Goal: Task Accomplishment & Management: Manage account settings

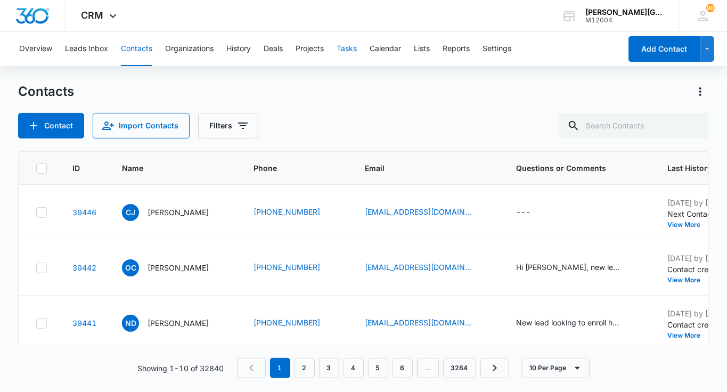
click at [349, 55] on button "Tasks" at bounding box center [347, 49] width 20 height 34
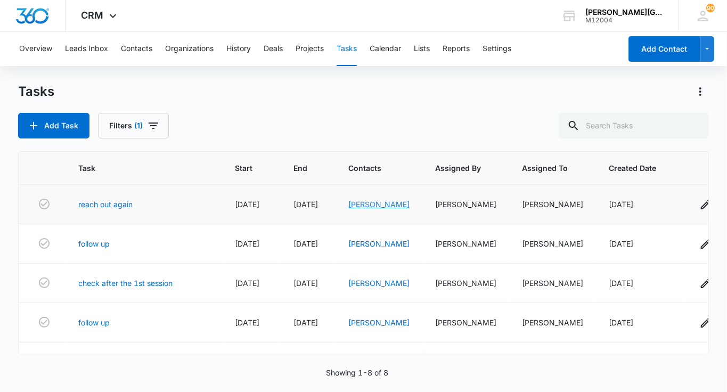
click at [378, 203] on link "[PERSON_NAME]" at bounding box center [378, 204] width 61 height 9
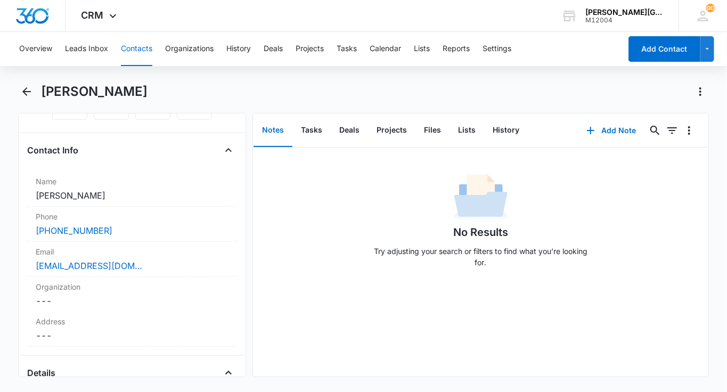
scroll to position [183, 0]
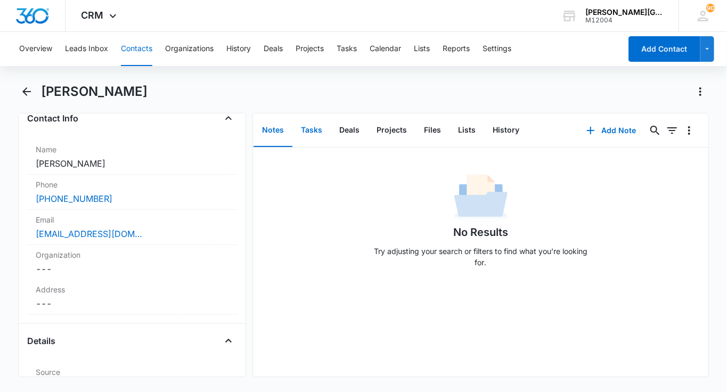
click at [311, 137] on button "Tasks" at bounding box center [311, 130] width 38 height 33
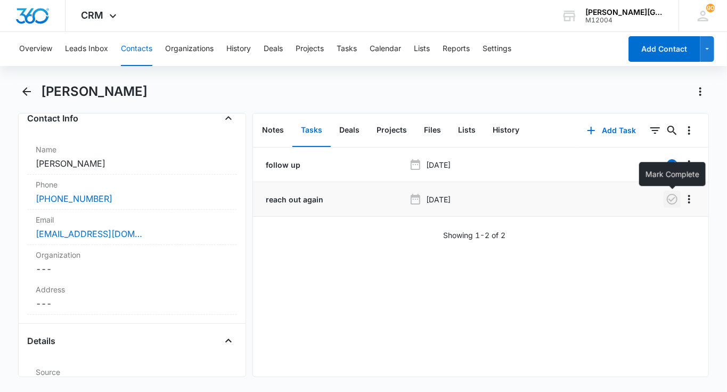
click at [672, 202] on icon "button" at bounding box center [672, 199] width 13 height 13
click at [175, 225] on div "Email Cancel Save Changes [EMAIL_ADDRESS][DOMAIN_NAME]" at bounding box center [132, 227] width 210 height 35
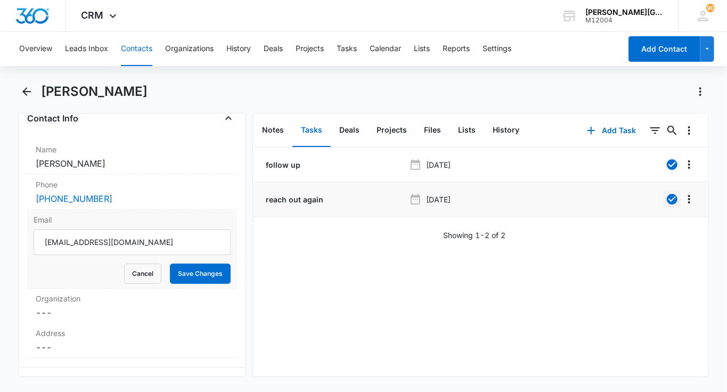
click at [174, 222] on label "Email" at bounding box center [132, 219] width 197 height 11
click at [174, 230] on input "[EMAIL_ADDRESS][DOMAIN_NAME]" at bounding box center [132, 243] width 197 height 26
click at [136, 247] on input "[EMAIL_ADDRESS][DOMAIN_NAME]" at bounding box center [132, 243] width 197 height 26
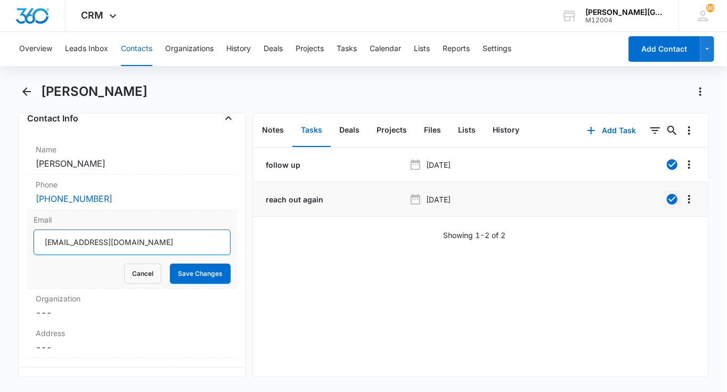
click at [136, 247] on input "[EMAIL_ADDRESS][DOMAIN_NAME]" at bounding box center [132, 243] width 197 height 26
click at [146, 272] on button "Cancel" at bounding box center [142, 274] width 37 height 20
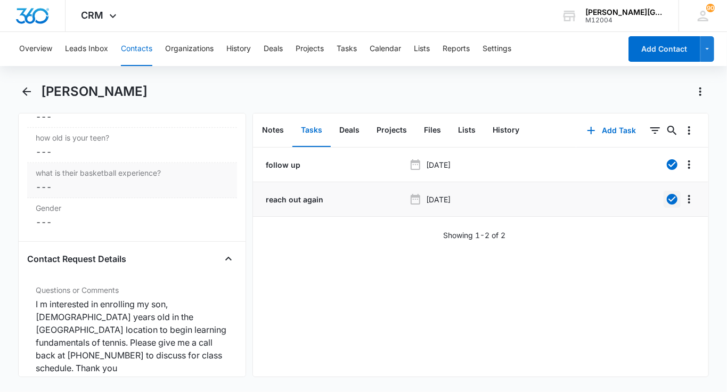
scroll to position [2510, 0]
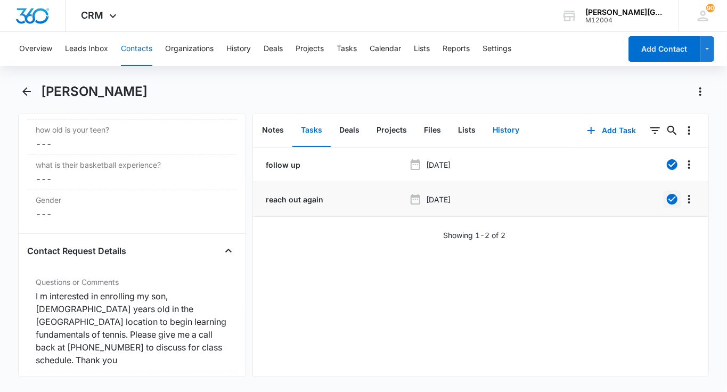
click at [500, 127] on button "History" at bounding box center [506, 130] width 44 height 33
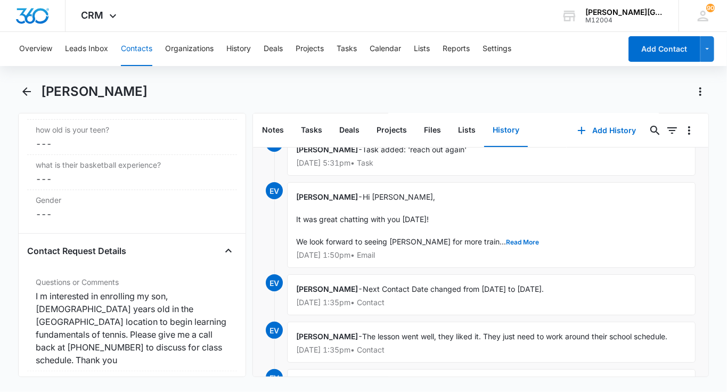
scroll to position [79, 0]
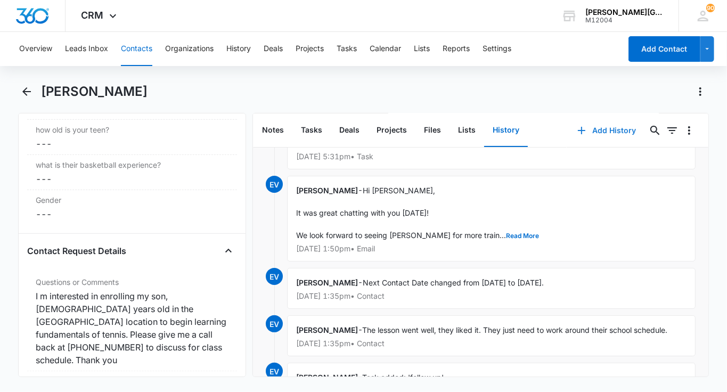
click at [620, 128] on button "Add History" at bounding box center [607, 131] width 80 height 26
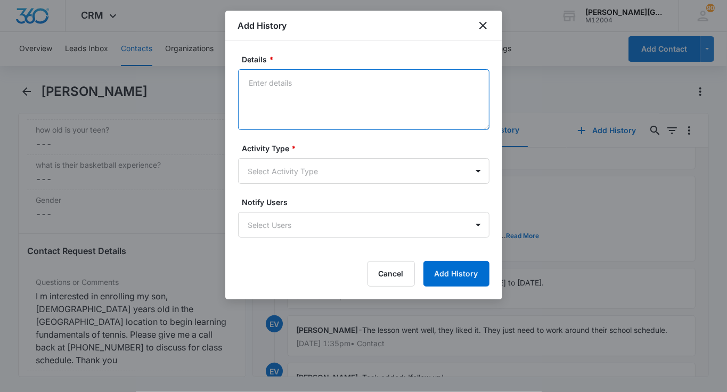
click at [406, 95] on textarea "Details *" at bounding box center [363, 99] width 251 height 61
paste textarea "Hi [PERSON_NAME], Hope you are having a wonderful [DATE]! I just wanted to foll…"
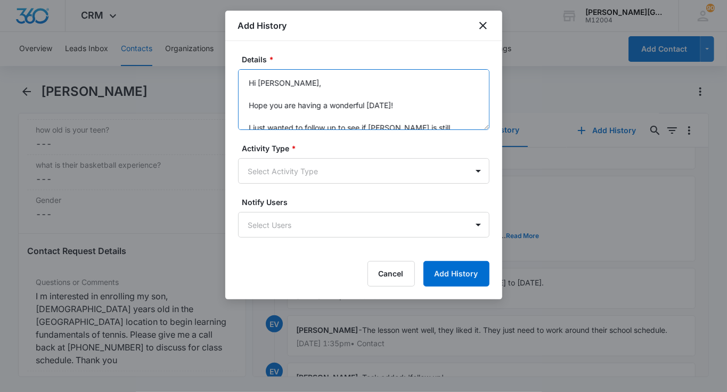
scroll to position [204, 0]
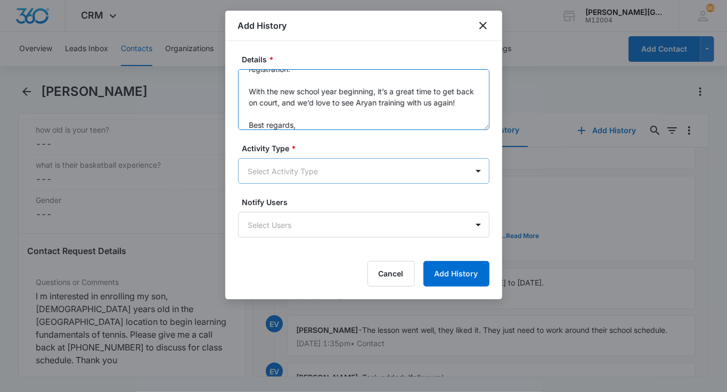
type textarea "Hi [PERSON_NAME], Hope you are having a wonderful [DATE]! I just wanted to foll…"
click at [299, 181] on body "CRM Apps Reputation Websites Forms CRM Email Social Shop Payments POS Content A…" at bounding box center [363, 196] width 727 height 392
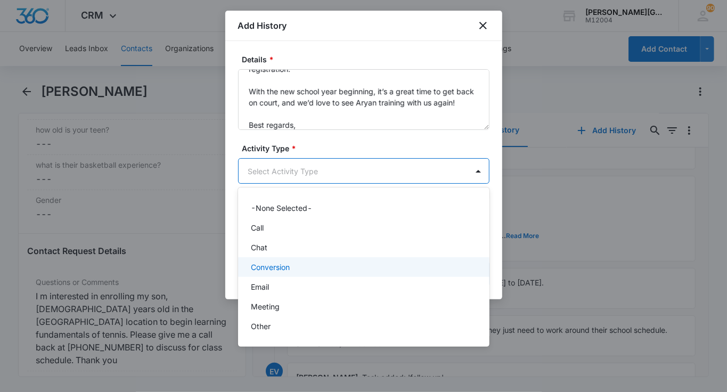
click at [269, 283] on p "Email" at bounding box center [260, 286] width 18 height 11
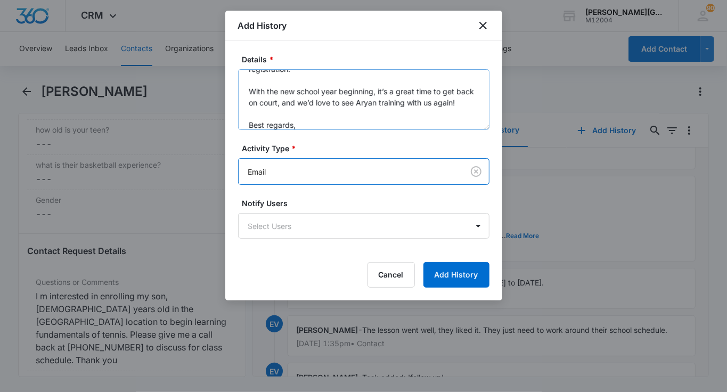
scroll to position [0, 0]
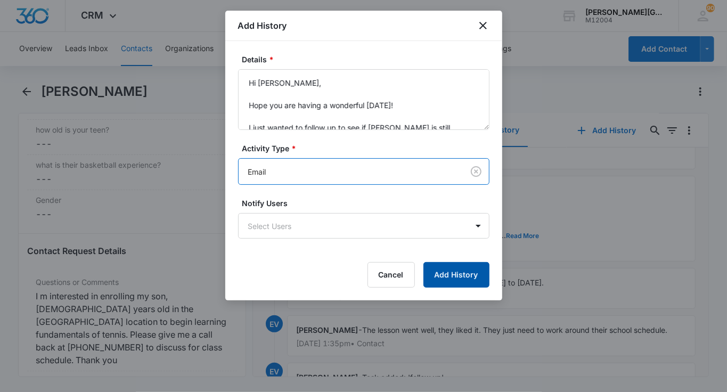
click at [449, 273] on button "Add History" at bounding box center [457, 275] width 66 height 26
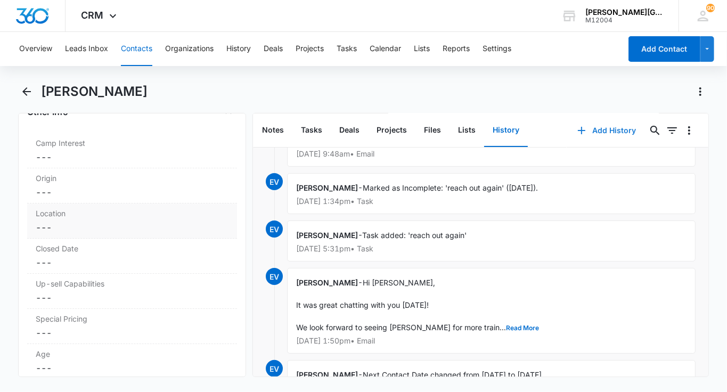
scroll to position [1899, 0]
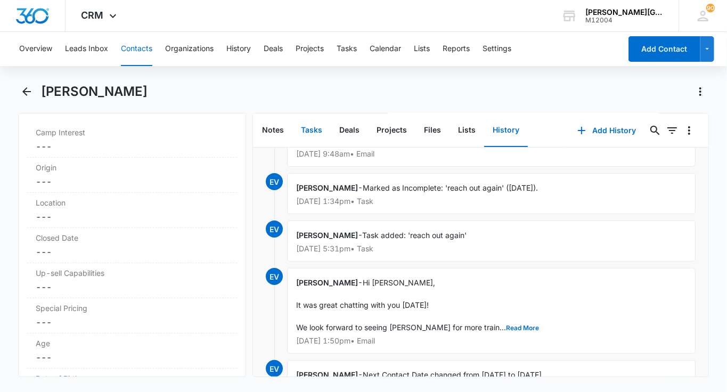
click at [313, 133] on button "Tasks" at bounding box center [311, 130] width 38 height 33
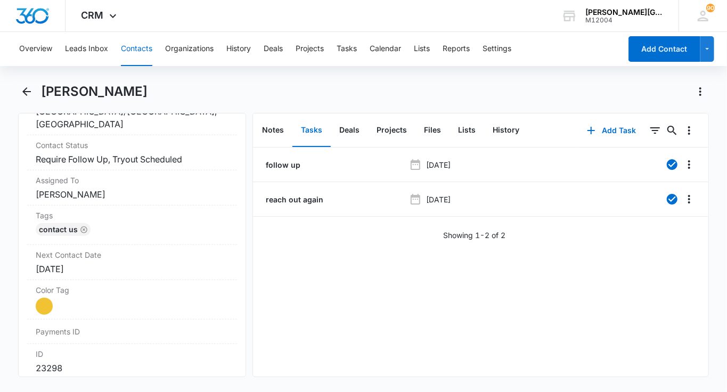
scroll to position [509, 0]
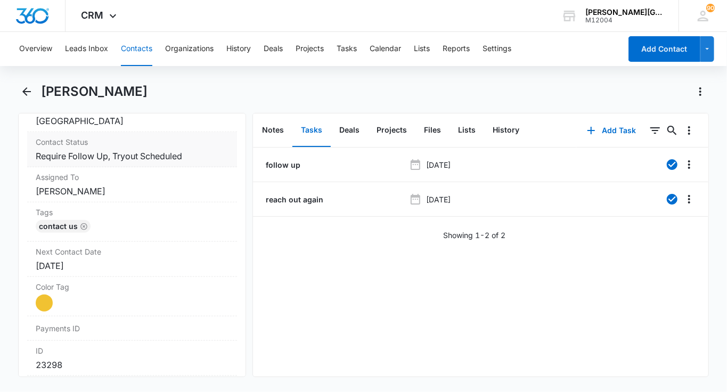
click at [207, 150] on dd "Cancel Save Changes Require Follow Up, Tryout Scheduled" at bounding box center [132, 156] width 193 height 13
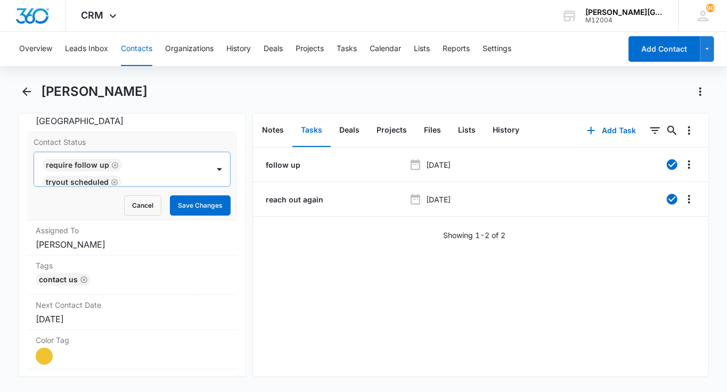
click at [202, 152] on div "Require Follow Up Tryout Scheduled" at bounding box center [121, 169] width 175 height 34
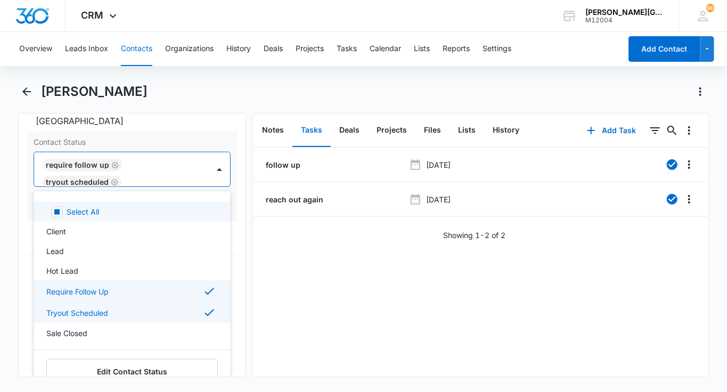
scroll to position [2, 0]
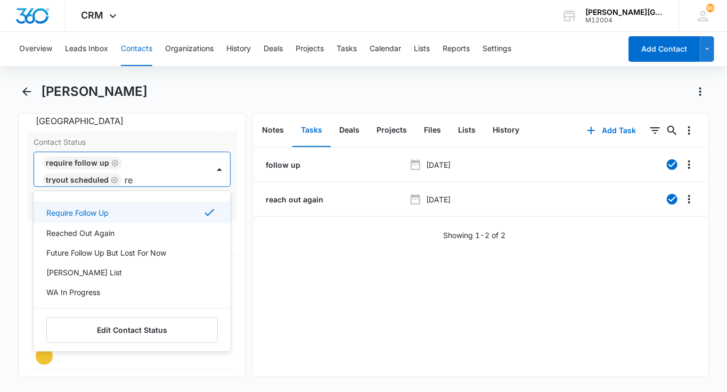
type input "rea"
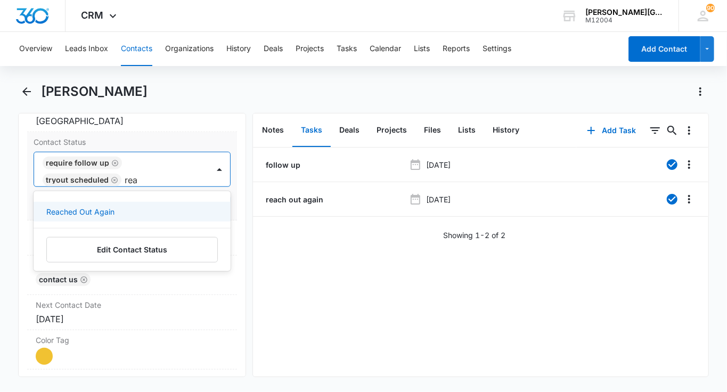
click at [168, 206] on div "Reached Out Again" at bounding box center [130, 211] width 169 height 11
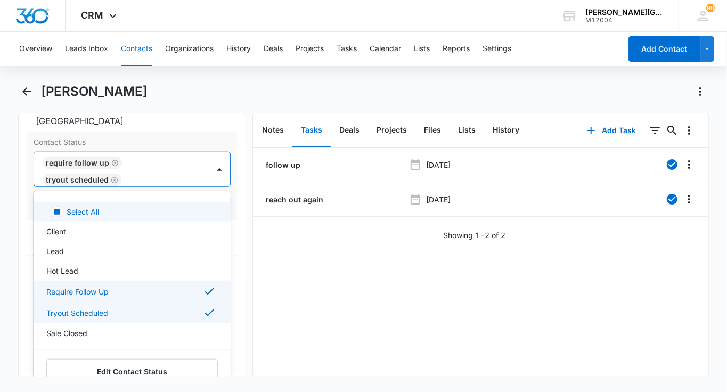
click at [192, 169] on div "Require Follow Up Tryout Scheduled Reached Out Again" at bounding box center [121, 169] width 175 height 34
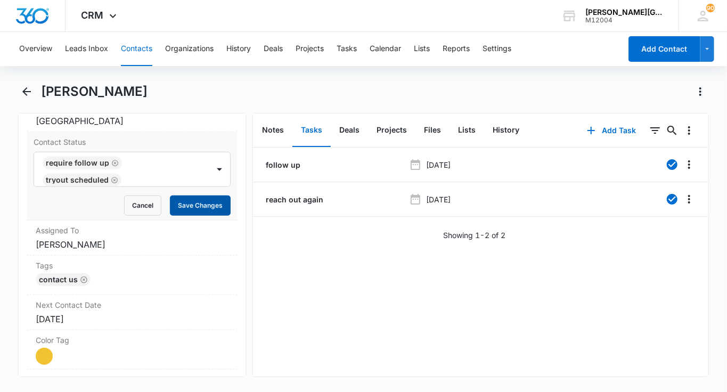
click at [192, 196] on button "Save Changes" at bounding box center [200, 206] width 61 height 20
click at [97, 299] on label "Next Contact Date" at bounding box center [132, 304] width 193 height 11
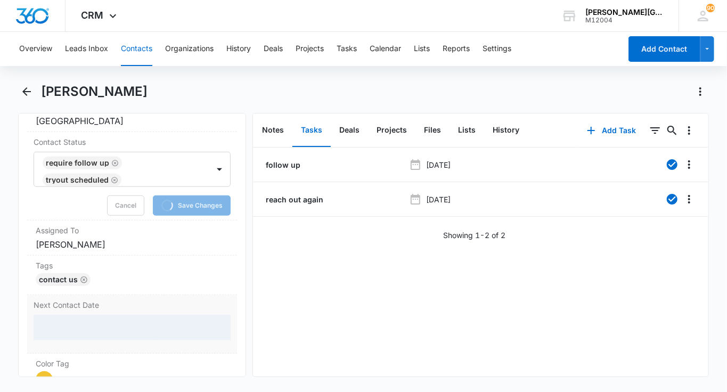
scroll to position [580, 0]
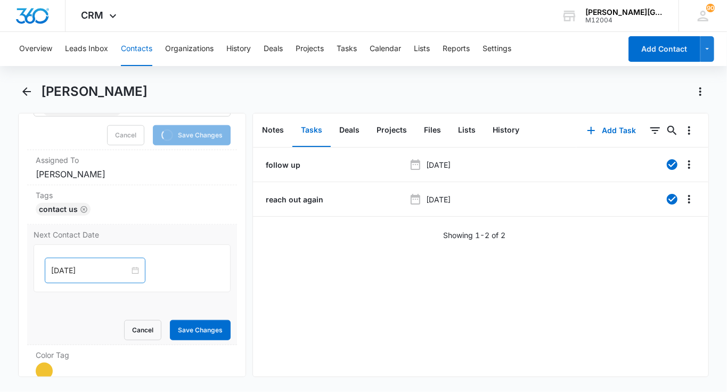
click at [77, 258] on div "[DATE]" at bounding box center [95, 271] width 101 height 26
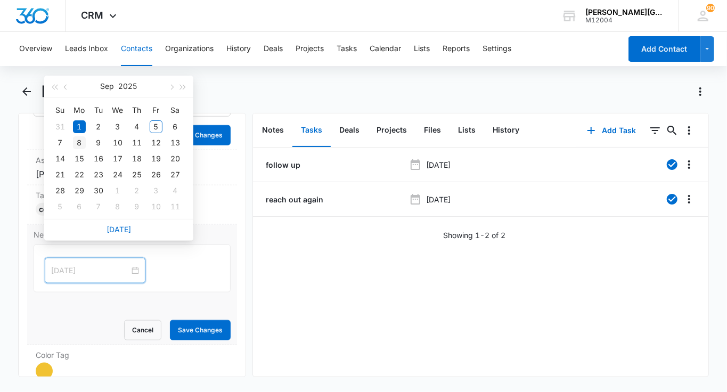
type input "[DATE]"
click at [80, 141] on div "8" at bounding box center [79, 142] width 13 height 13
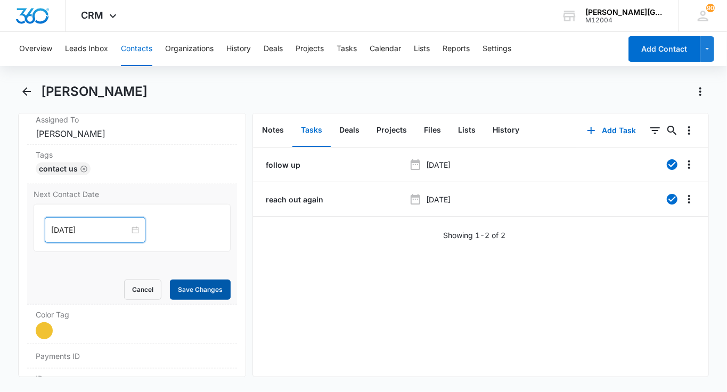
click at [189, 280] on button "Save Changes" at bounding box center [200, 290] width 61 height 20
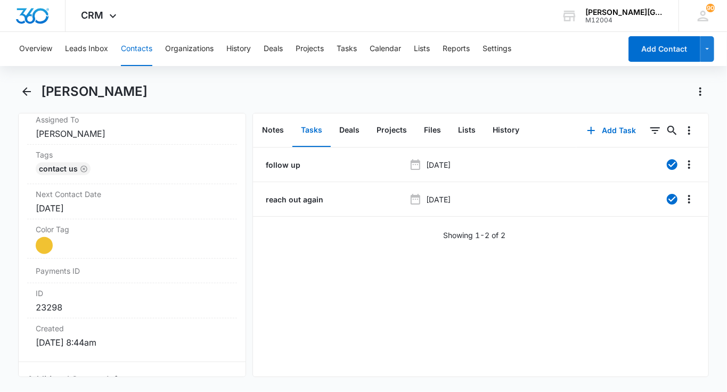
click at [134, 55] on button "Contacts" at bounding box center [136, 49] width 31 height 34
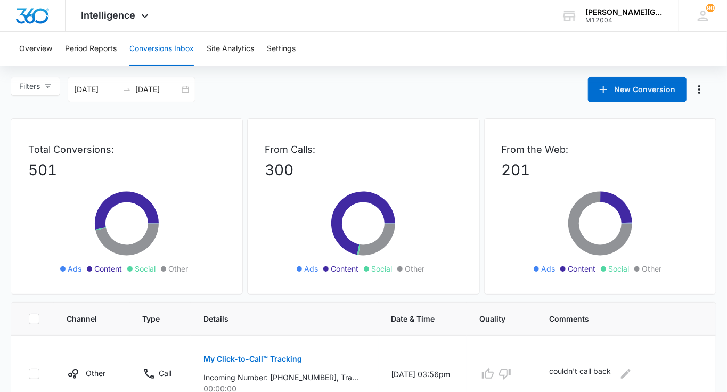
click at [174, 85] on input "[DATE]" at bounding box center [157, 90] width 44 height 12
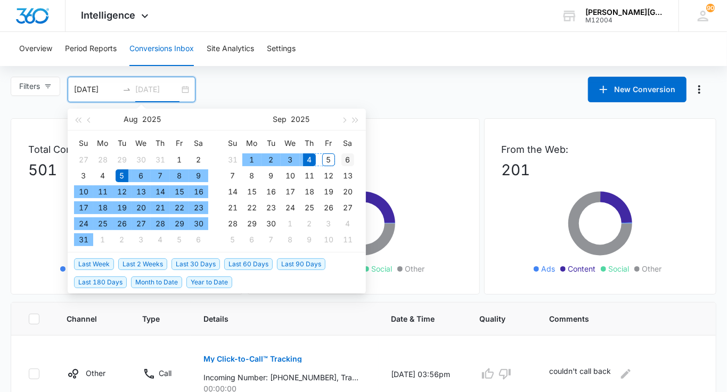
type input "09/06/2025"
click at [344, 159] on div "6" at bounding box center [347, 159] width 13 height 13
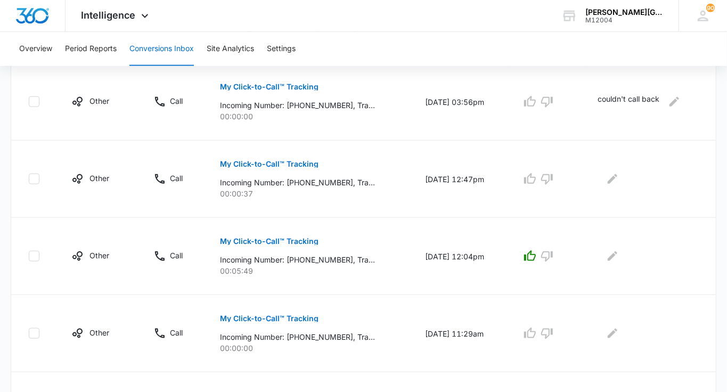
scroll to position [728, 0]
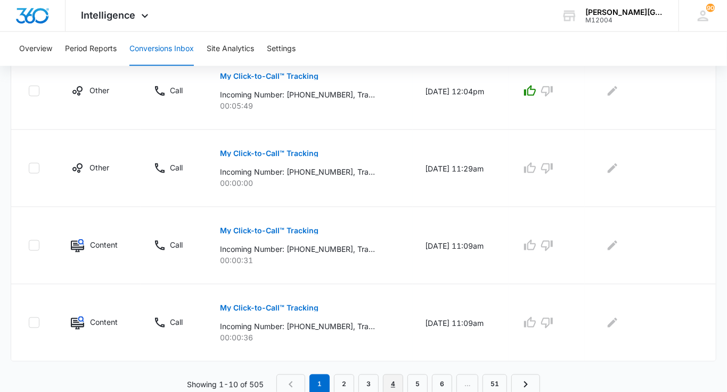
click at [389, 382] on link "4" at bounding box center [393, 384] width 20 height 20
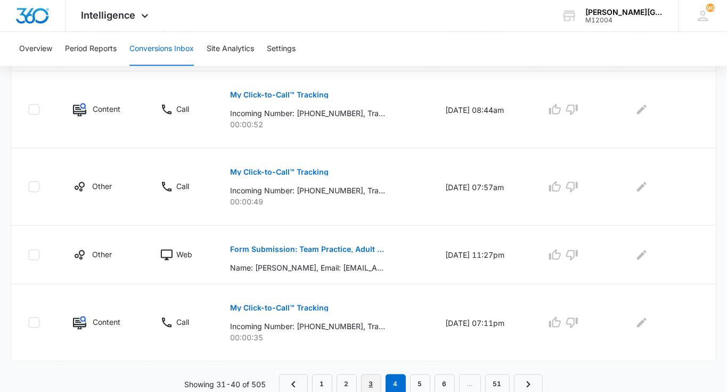
click at [370, 382] on link "3" at bounding box center [371, 384] width 20 height 20
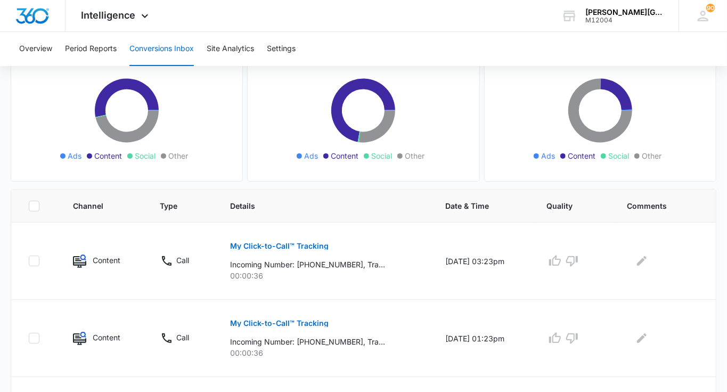
scroll to position [746, 0]
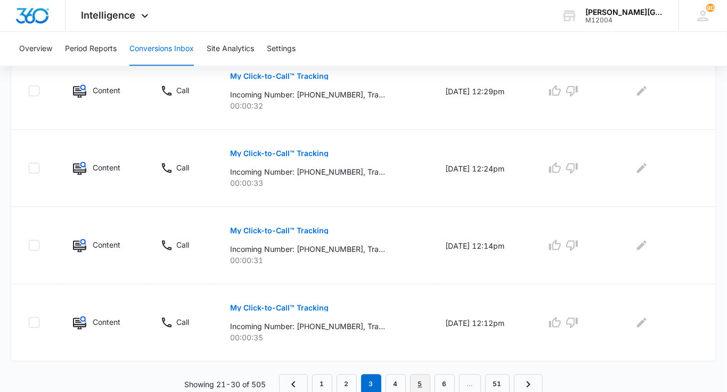
click at [419, 381] on link "5" at bounding box center [420, 384] width 20 height 20
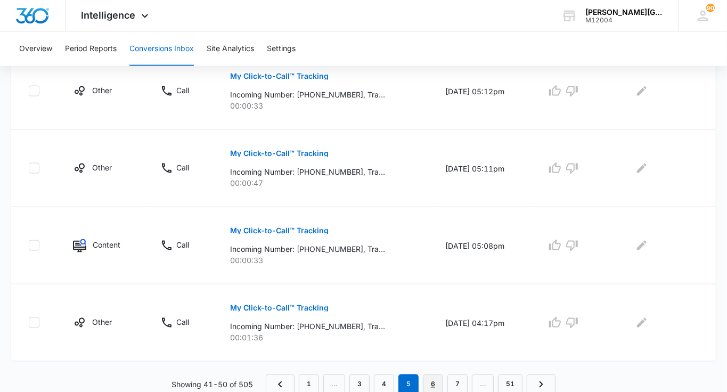
click at [435, 378] on link "6" at bounding box center [433, 384] width 20 height 20
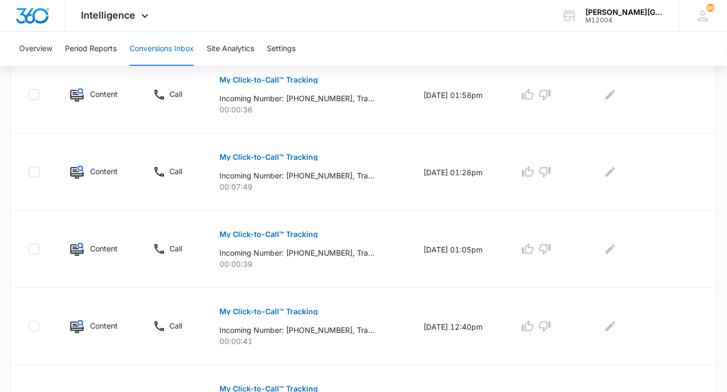
scroll to position [728, 0]
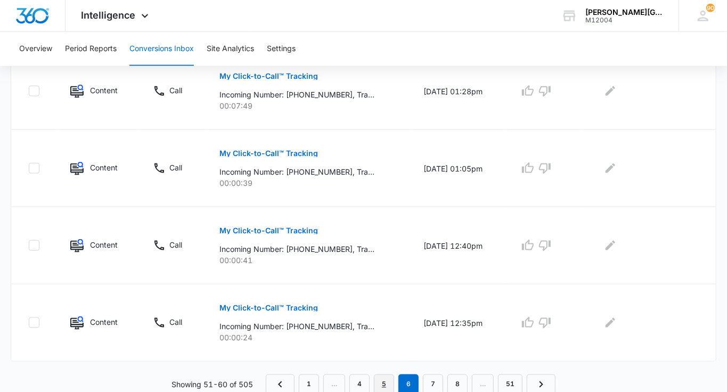
click at [388, 381] on link "5" at bounding box center [384, 384] width 20 height 20
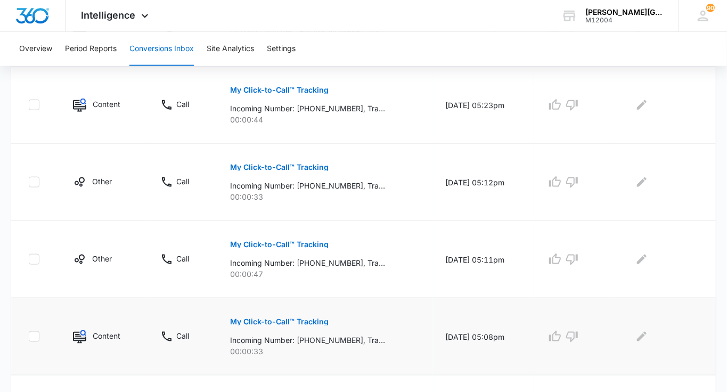
scroll to position [746, 0]
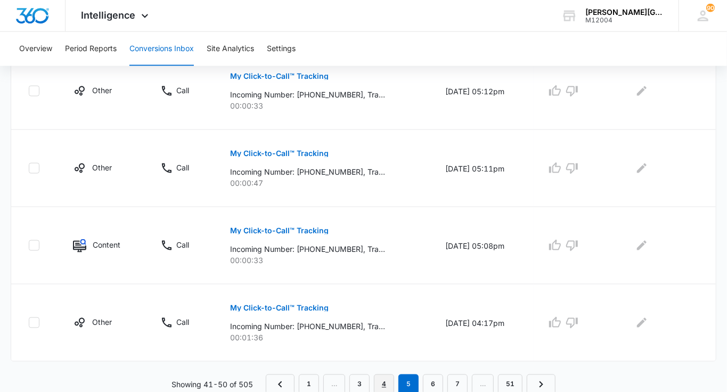
click at [376, 384] on link "4" at bounding box center [384, 384] width 20 height 20
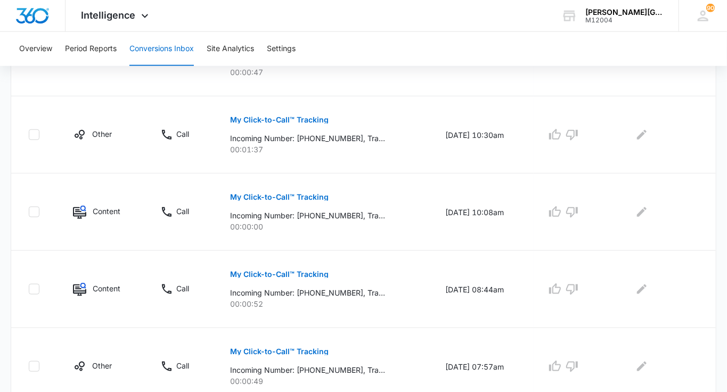
scroll to position [728, 0]
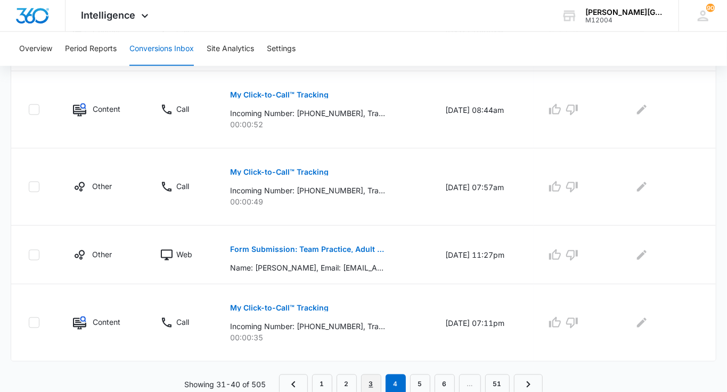
click at [374, 382] on link "3" at bounding box center [371, 384] width 20 height 20
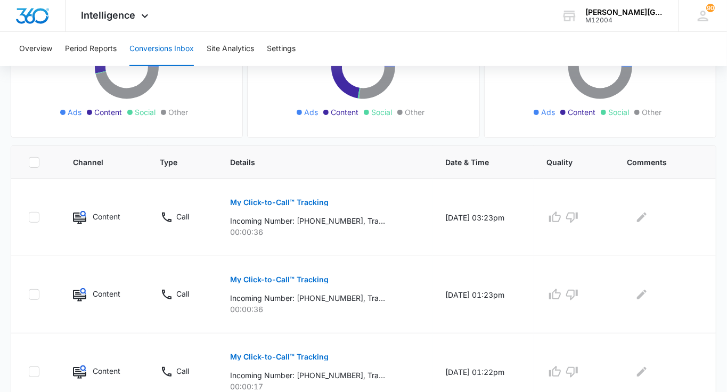
scroll to position [746, 0]
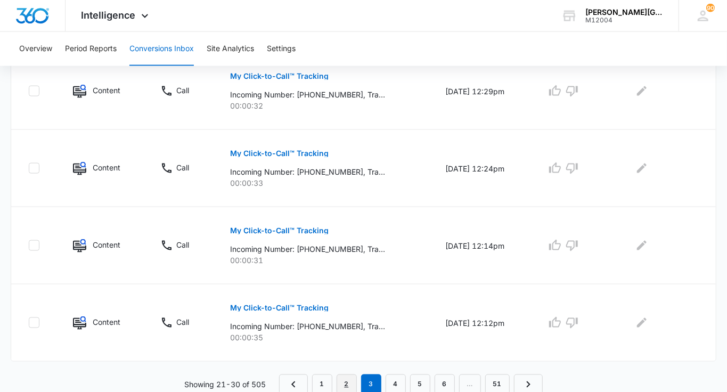
click at [352, 386] on link "2" at bounding box center [347, 384] width 20 height 20
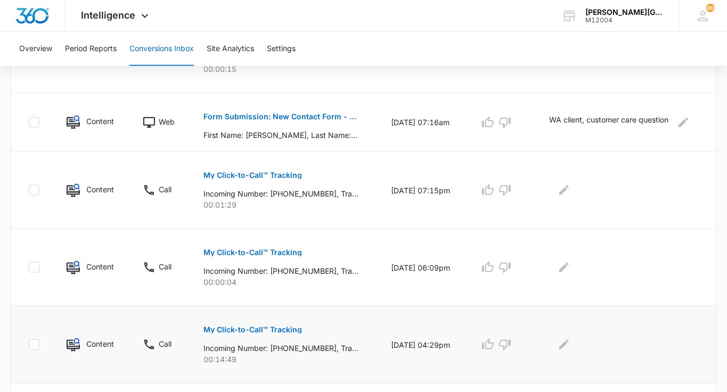
scroll to position [728, 0]
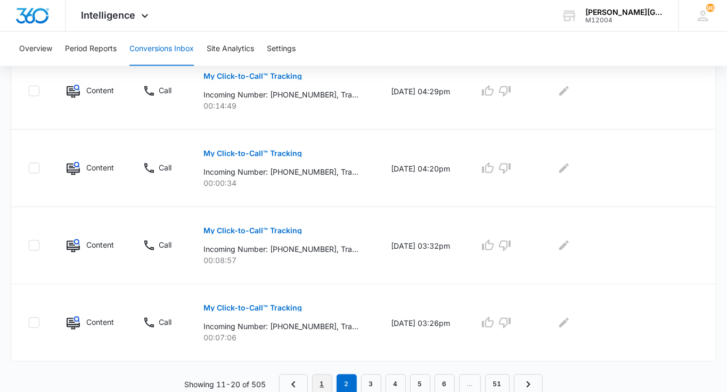
click at [321, 384] on link "1" at bounding box center [322, 384] width 20 height 20
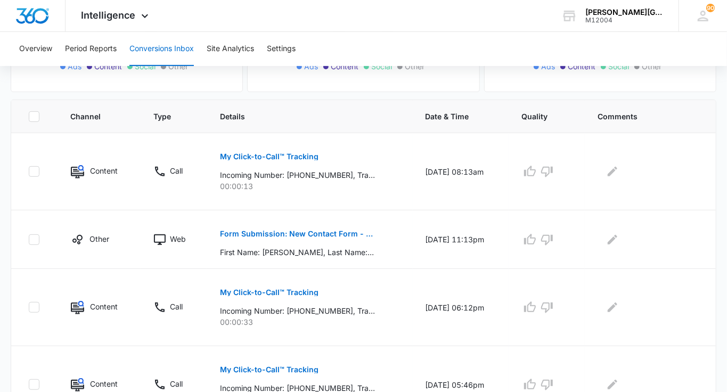
scroll to position [194, 0]
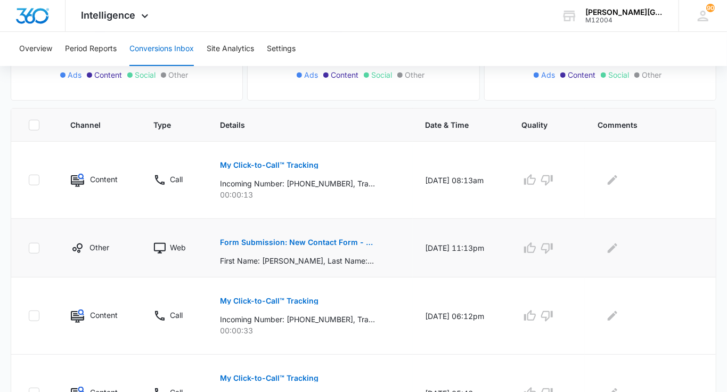
click at [328, 239] on p "Form Submission: New Contact Form - Gorin Tennis" at bounding box center [297, 242] width 155 height 7
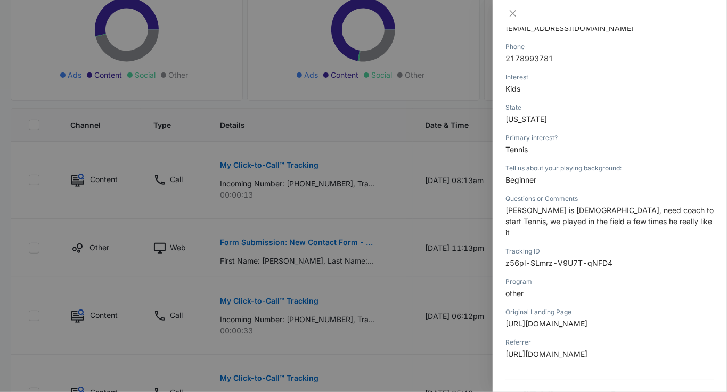
scroll to position [259, 0]
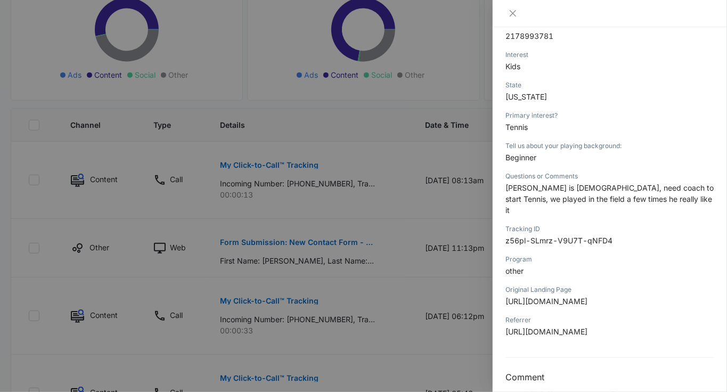
click at [343, 290] on div at bounding box center [363, 196] width 727 height 392
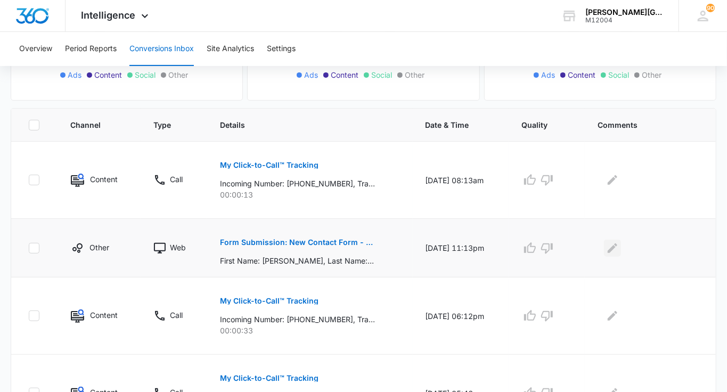
click at [615, 249] on icon "Edit Comments" at bounding box center [613, 248] width 10 height 10
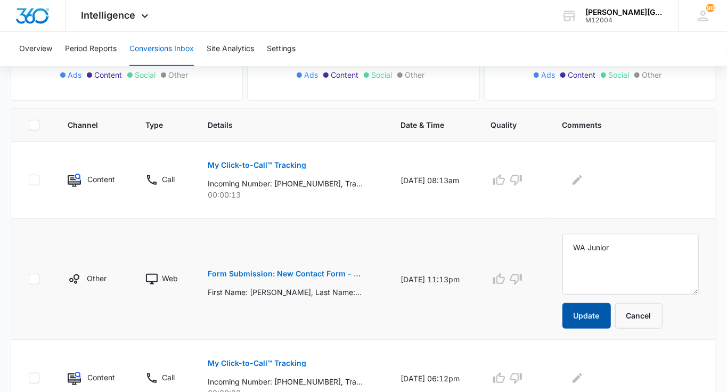
type textarea "WA Junior"
click at [603, 320] on button "Update" at bounding box center [587, 316] width 48 height 26
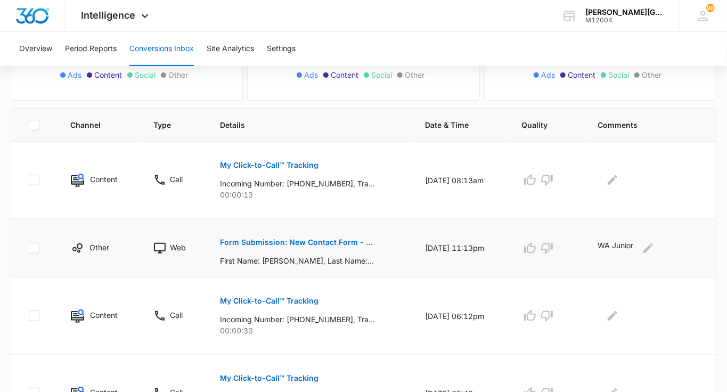
scroll to position [0, 0]
